Goal: Book appointment/travel/reservation

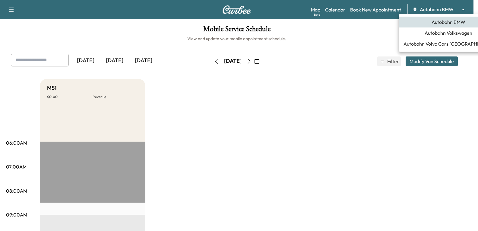
click at [434, 8] on body "Support Log Out Map Beta Calendar Book New Appointment Autobahn BMW ******** ​ …" at bounding box center [239, 115] width 478 height 231
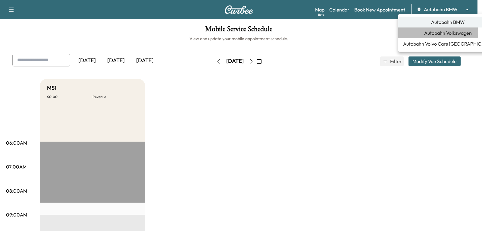
click at [435, 32] on span "Autobahn Volkswagen" at bounding box center [448, 32] width 48 height 7
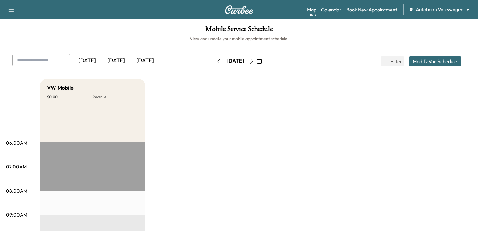
click at [372, 12] on link "Book New Appointment" at bounding box center [371, 9] width 51 height 7
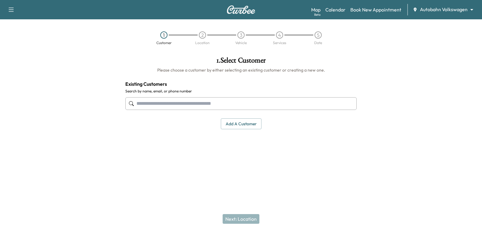
click at [168, 99] on input "text" at bounding box center [240, 103] width 231 height 13
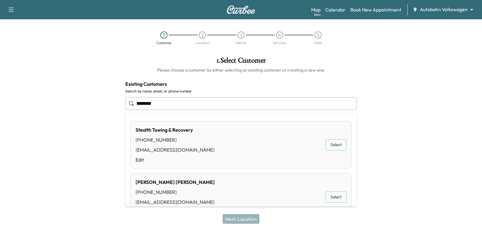
click at [326, 145] on button "Select" at bounding box center [336, 144] width 21 height 11
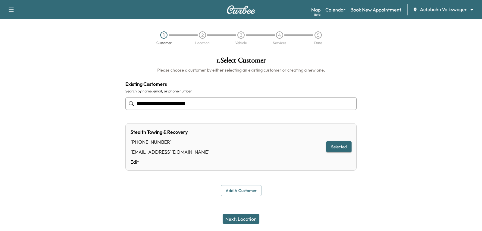
type input "**********"
click at [241, 220] on button "Next: Location" at bounding box center [241, 219] width 37 height 10
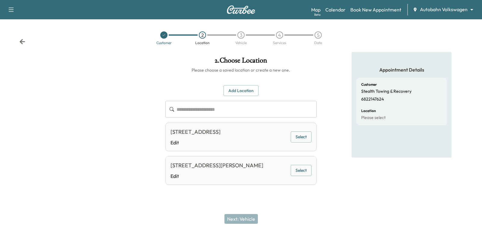
click at [292, 166] on button "Select" at bounding box center [301, 170] width 21 height 11
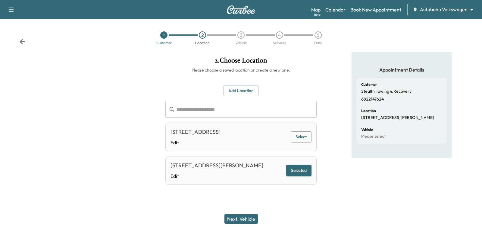
click at [247, 217] on button "Next: Vehicle" at bounding box center [241, 219] width 33 height 10
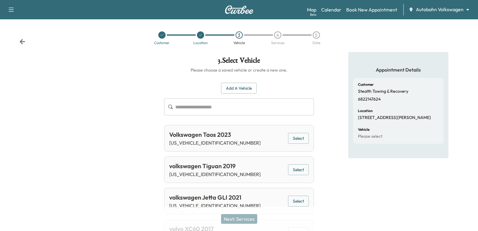
click at [243, 88] on button "Add a Vehicle" at bounding box center [239, 88] width 36 height 11
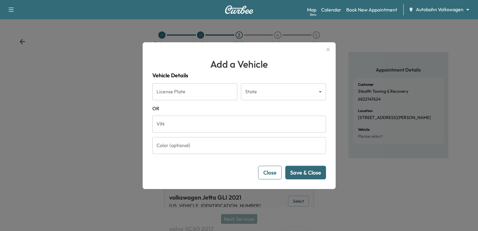
click at [216, 128] on input "VIN" at bounding box center [239, 123] width 174 height 17
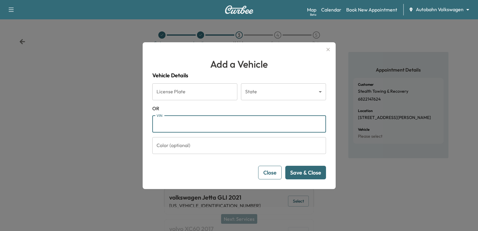
paste input "**********"
type input "**********"
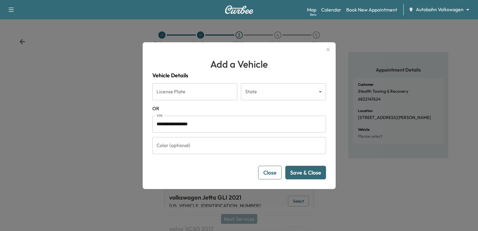
click at [298, 172] on button "Save & Close" at bounding box center [305, 172] width 41 height 14
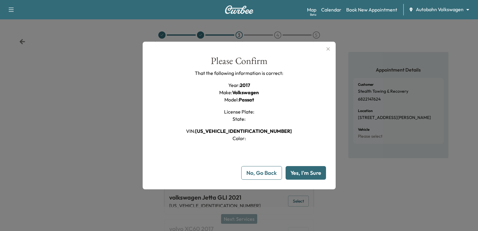
click at [307, 172] on button "Yes, I'm Sure" at bounding box center [305, 173] width 40 height 14
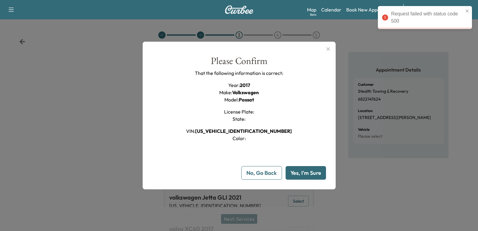
click at [301, 172] on button "Yes, I'm Sure" at bounding box center [305, 173] width 40 height 14
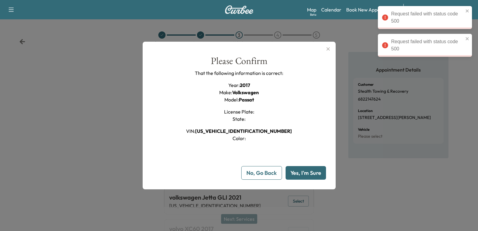
click at [392, 140] on div at bounding box center [239, 115] width 478 height 231
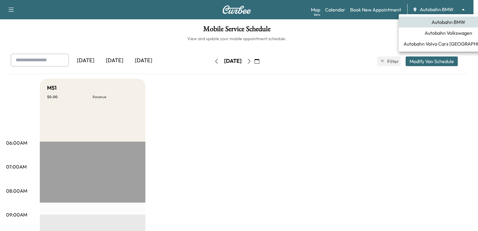
click at [434, 8] on body "Support Log Out Map Beta Calendar Book New Appointment Autobahn BMW ******** ​ …" at bounding box center [239, 115] width 478 height 231
click at [430, 35] on span "Autobahn Volkswagen" at bounding box center [448, 32] width 48 height 7
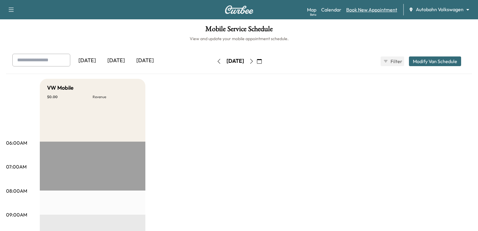
click at [368, 11] on link "Book New Appointment" at bounding box center [371, 9] width 51 height 7
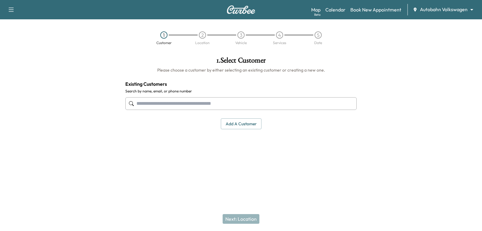
click at [182, 105] on input "text" at bounding box center [240, 103] width 231 height 13
paste input "**********"
type input "**********"
click at [204, 99] on input "text" at bounding box center [240, 103] width 231 height 13
paste input "**********"
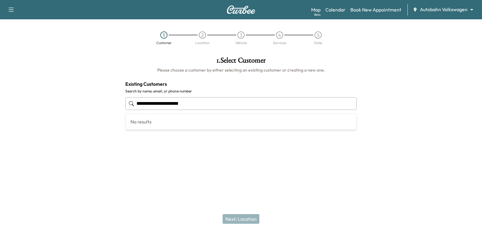
drag, startPoint x: 157, startPoint y: 105, endPoint x: 124, endPoint y: 105, distance: 32.3
click at [124, 105] on div "**********" at bounding box center [241, 93] width 241 height 82
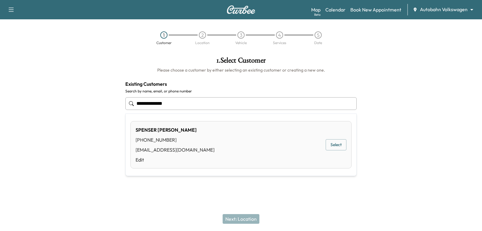
click at [341, 141] on button "Select" at bounding box center [336, 144] width 21 height 11
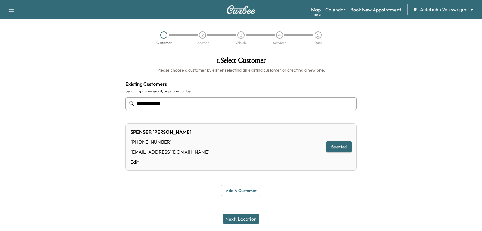
type input "**********"
click at [253, 220] on button "Next: Location" at bounding box center [241, 219] width 37 height 10
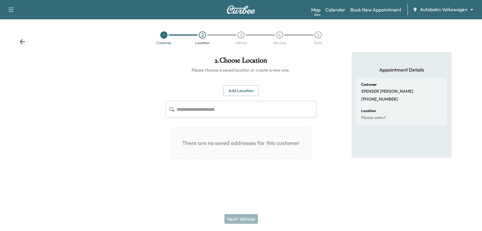
click at [235, 94] on button "Add Location" at bounding box center [241, 90] width 35 height 11
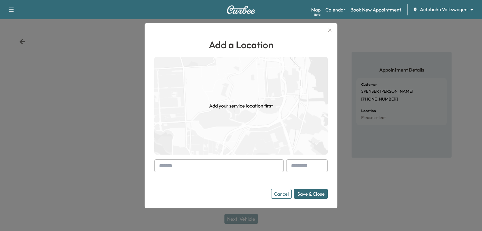
click at [179, 165] on input "text" at bounding box center [219, 165] width 130 height 13
click at [189, 166] on input "text" at bounding box center [219, 165] width 130 height 13
paste input "**********"
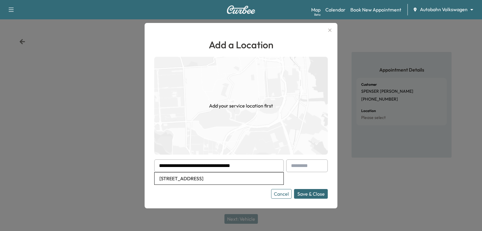
click at [189, 180] on li "1045 Silver Spur Ln, Fort Worth, TX 76179, USA" at bounding box center [219, 178] width 129 height 12
type input "**********"
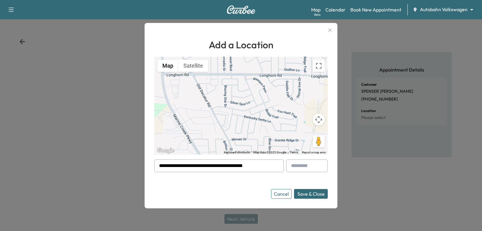
click at [308, 192] on button "Save & Close" at bounding box center [311, 194] width 34 height 10
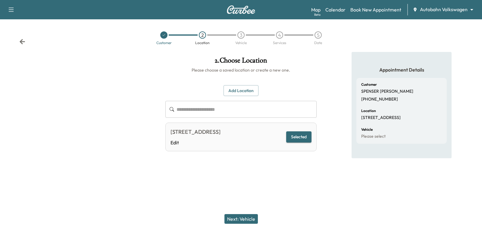
click at [235, 218] on button "Next: Vehicle" at bounding box center [241, 219] width 33 height 10
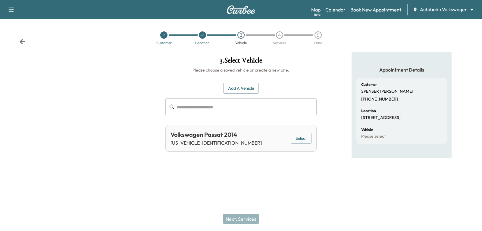
click at [292, 135] on button "Select" at bounding box center [301, 138] width 21 height 11
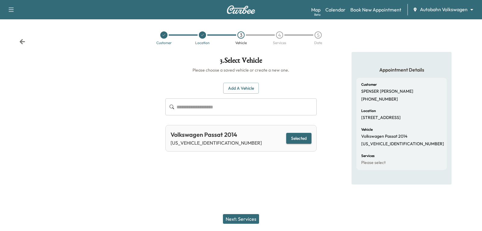
click at [244, 216] on button "Next: Services" at bounding box center [241, 219] width 36 height 10
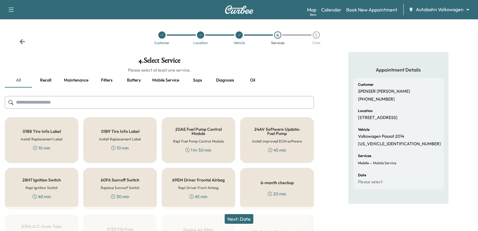
click at [50, 78] on button "Recall" at bounding box center [45, 80] width 27 height 14
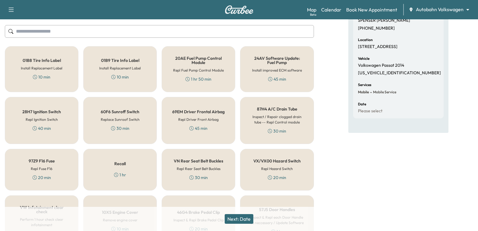
scroll to position [60, 0]
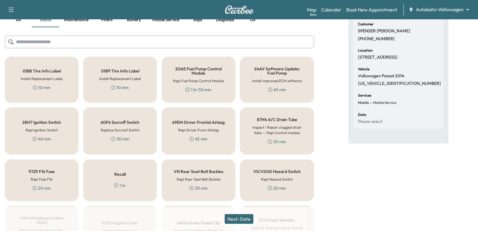
click at [236, 214] on button "Next: Date" at bounding box center [239, 219] width 29 height 10
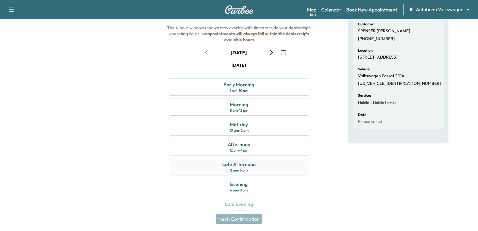
click at [252, 167] on div "Late Afternoon" at bounding box center [238, 163] width 33 height 7
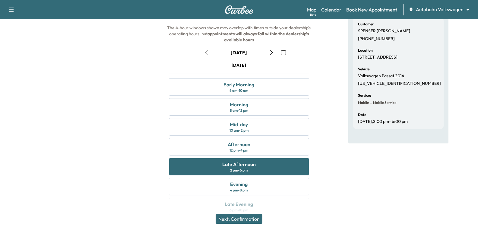
click at [243, 219] on button "Next: Confirmation" at bounding box center [239, 219] width 47 height 10
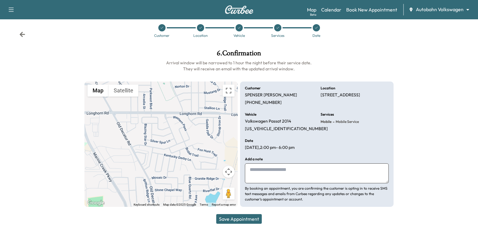
click at [305, 172] on textarea at bounding box center [316, 173] width 143 height 20
click at [291, 171] on textarea at bounding box center [316, 173] width 143 height 20
click at [249, 220] on button "Save Appointment" at bounding box center [239, 219] width 46 height 10
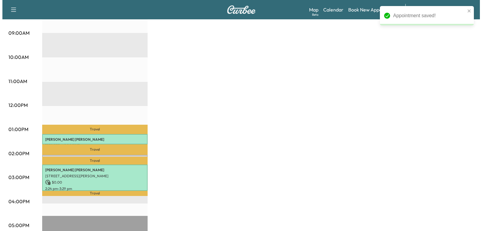
scroll to position [241, 0]
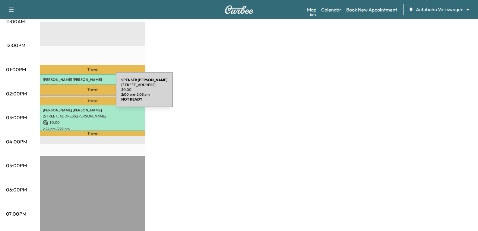
click at [71, 95] on div "SPENSER DAVIS 1045 Silver Spur Ln, Fort Worth, TX 76179, USA $ 0.00 2:00 pm - 2…" at bounding box center [92, 98] width 105 height 6
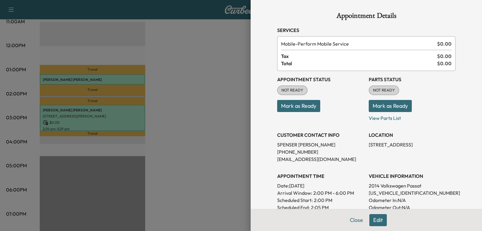
click at [295, 102] on button "Mark as Ready" at bounding box center [298, 106] width 43 height 12
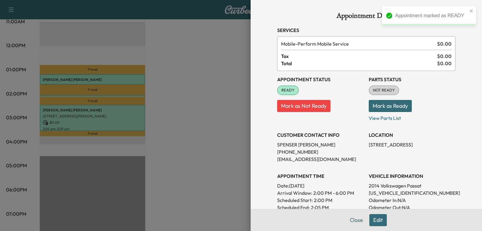
click at [375, 101] on button "Mark as Ready" at bounding box center [390, 106] width 43 height 12
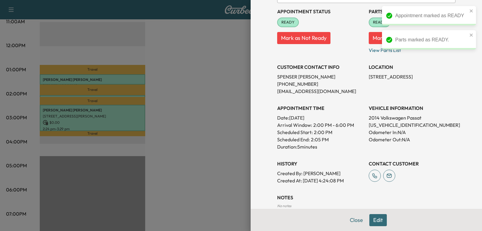
scroll to position [121, 0]
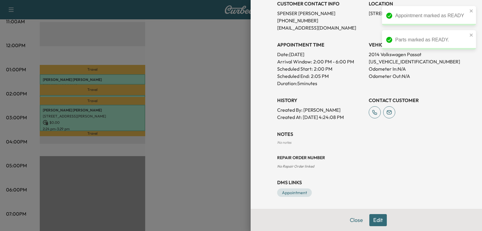
click at [377, 217] on button "Edit" at bounding box center [378, 220] width 17 height 12
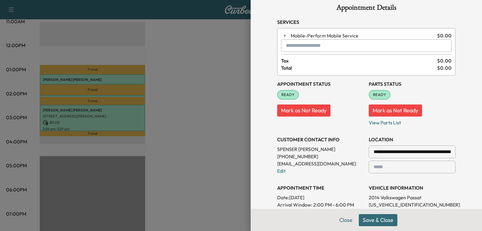
scroll to position [0, 0]
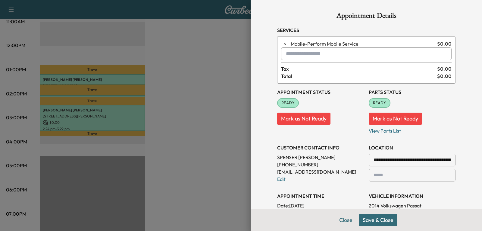
click at [330, 58] on input "text" at bounding box center [366, 53] width 171 height 13
click at [299, 53] on input "text" at bounding box center [366, 53] width 171 height 13
click at [320, 55] on input "text" at bounding box center [366, 53] width 171 height 13
paste input "**********"
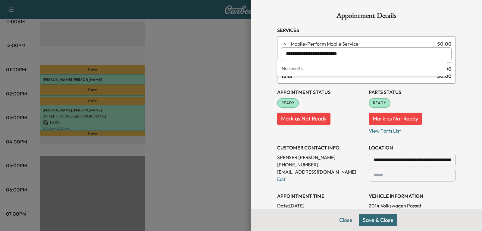
type input "**********"
click at [378, 30] on h3 "Services" at bounding box center [366, 30] width 178 height 7
click at [356, 52] on input "text" at bounding box center [366, 53] width 171 height 13
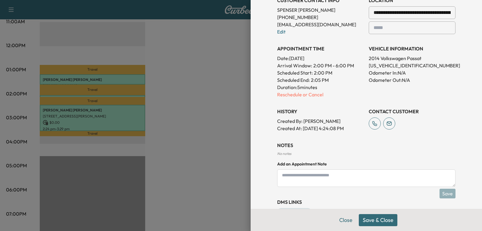
scroll to position [167, 0]
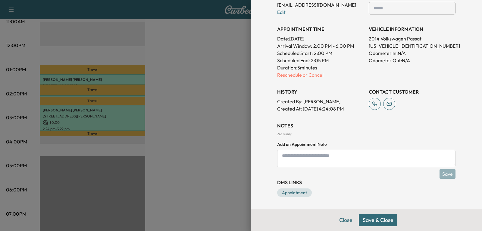
click at [327, 164] on textarea at bounding box center [366, 158] width 178 height 17
paste textarea "**********"
click at [352, 155] on textarea "**********" at bounding box center [366, 158] width 178 height 17
type textarea "**********"
click at [440, 175] on button "Save" at bounding box center [448, 174] width 16 height 10
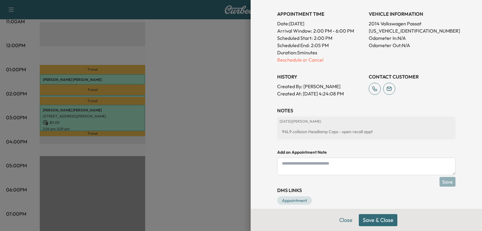
scroll to position [190, 0]
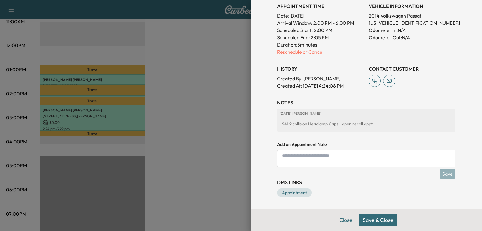
click at [375, 221] on button "Save & Close" at bounding box center [378, 220] width 39 height 12
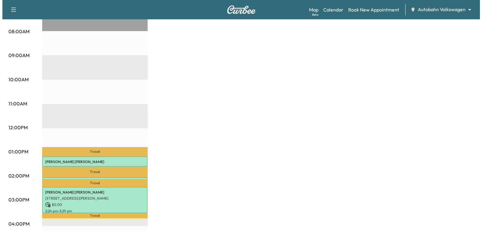
scroll to position [211, 0]
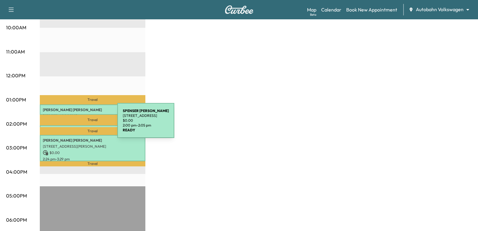
click at [72, 125] on div "SPENSER DAVIS 1045 Silver Spur Ln, Fort Worth, TX 76179, USA $ 0.00 2:00 pm - 2…" at bounding box center [92, 128] width 105 height 6
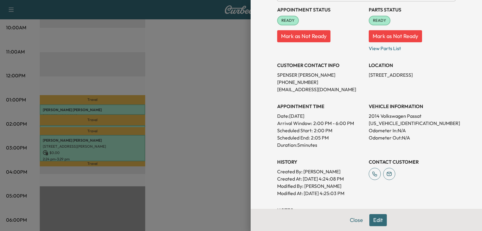
scroll to position [168, 0]
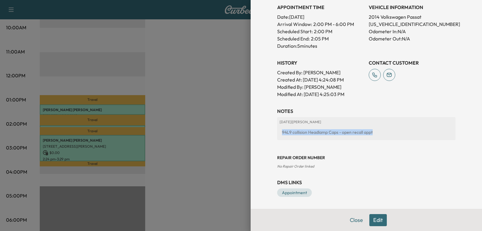
drag, startPoint x: 376, startPoint y: 129, endPoint x: 276, endPoint y: 131, distance: 100.1
click at [280, 131] on div "94L9 collision Headlamp Caps - open recall appt" at bounding box center [367, 132] width 174 height 11
copy div "94L9 collision Headlamp Caps - open recall appt"
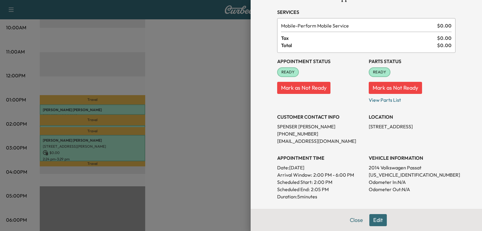
scroll to position [18, 0]
drag, startPoint x: 349, startPoint y: 175, endPoint x: 345, endPoint y: 175, distance: 3.9
click at [345, 175] on span "2:00 PM - 6:00 PM" at bounding box center [333, 174] width 41 height 7
drag, startPoint x: 343, startPoint y: 166, endPoint x: 286, endPoint y: 168, distance: 57.3
click at [286, 168] on p "Date: Wednesday Aug. 20, 2025" at bounding box center [320, 167] width 87 height 7
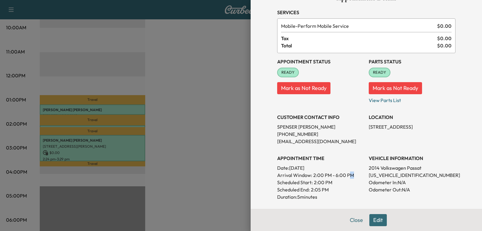
copy p "Wednesday Aug. 20, 2025"
drag, startPoint x: 461, startPoint y: 102, endPoint x: 395, endPoint y: 173, distance: 96.4
click at [395, 173] on p "1VWAP7A31EC008466" at bounding box center [412, 174] width 87 height 7
drag, startPoint x: 395, startPoint y: 173, endPoint x: 333, endPoint y: 105, distance: 92.4
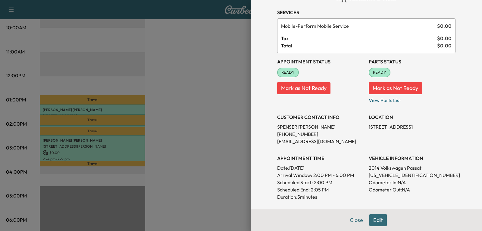
click at [333, 105] on div "Appointment Status READY Mark as Not Ready Parts Status READY Mark as Not Ready…" at bounding box center [366, 150] width 178 height 195
click at [379, 174] on p "1VWAP7A31EC008466" at bounding box center [412, 174] width 87 height 7
copy p "1VWAP7A31EC008466"
